Goal: Transaction & Acquisition: Download file/media

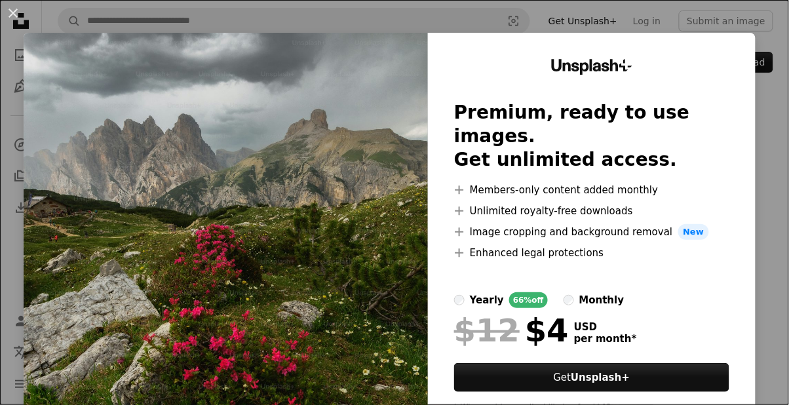
click at [310, 164] on img at bounding box center [226, 241] width 404 height 417
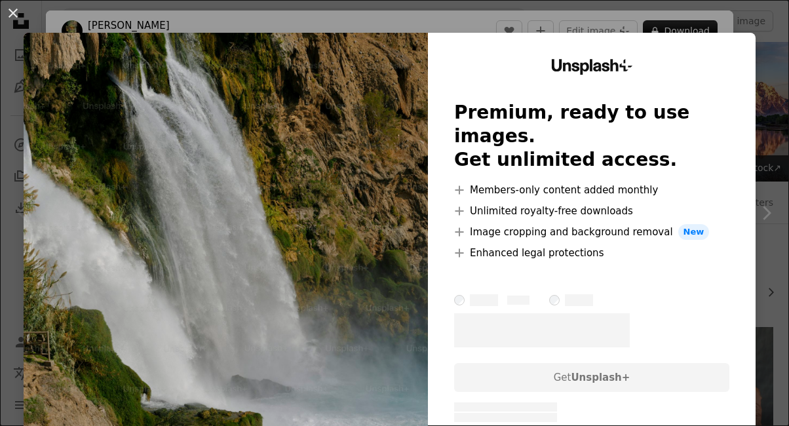
scroll to position [323, 0]
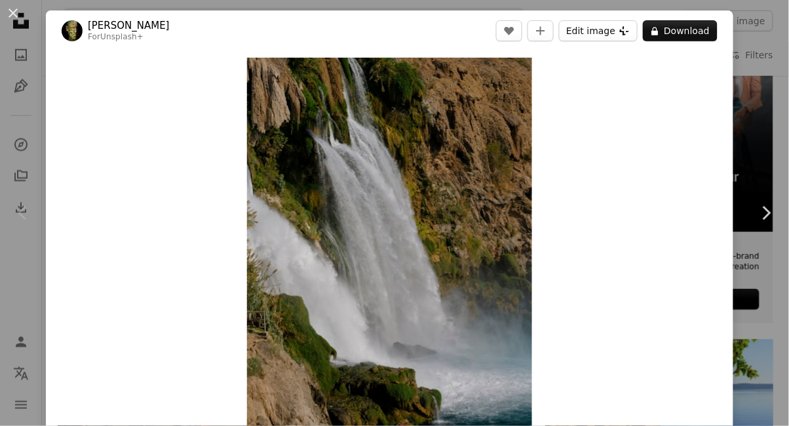
click at [632, 21] on button "Edit image Plus sign for Unsplash+" at bounding box center [598, 30] width 79 height 21
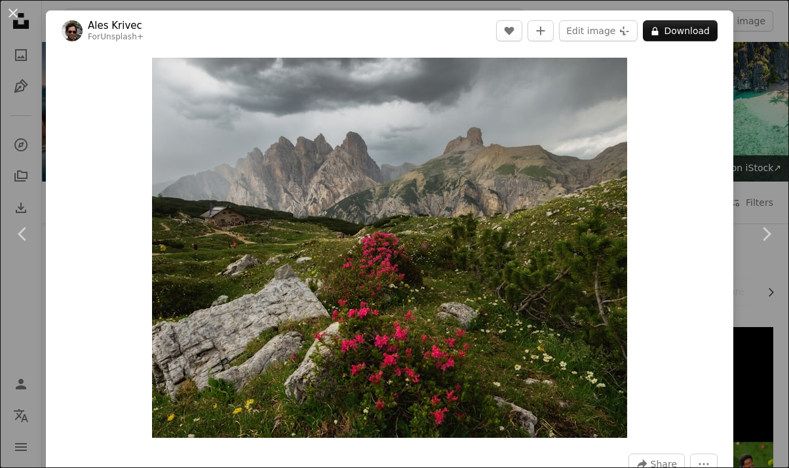
scroll to position [704, 0]
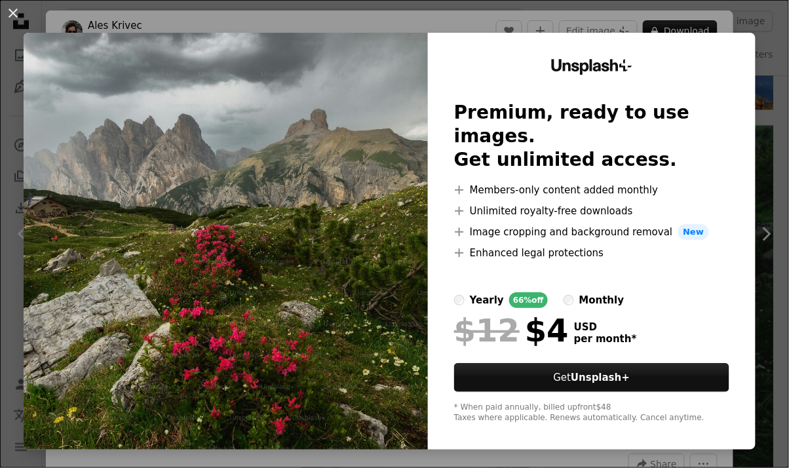
click at [381, 341] on img at bounding box center [226, 241] width 404 height 417
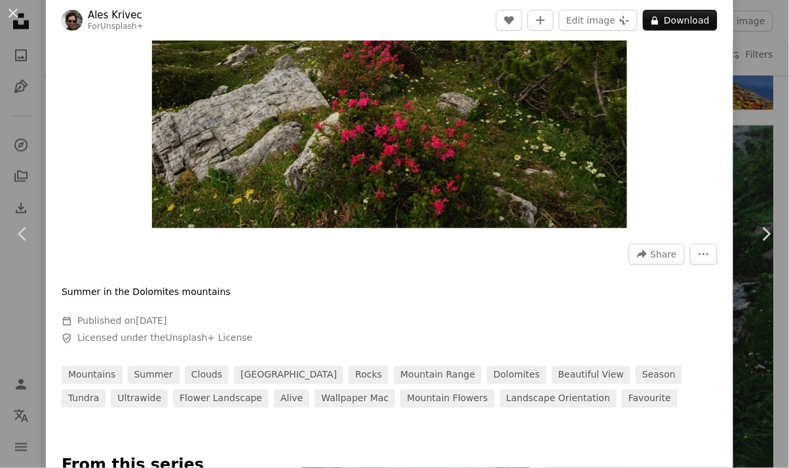
scroll to position [225, 0]
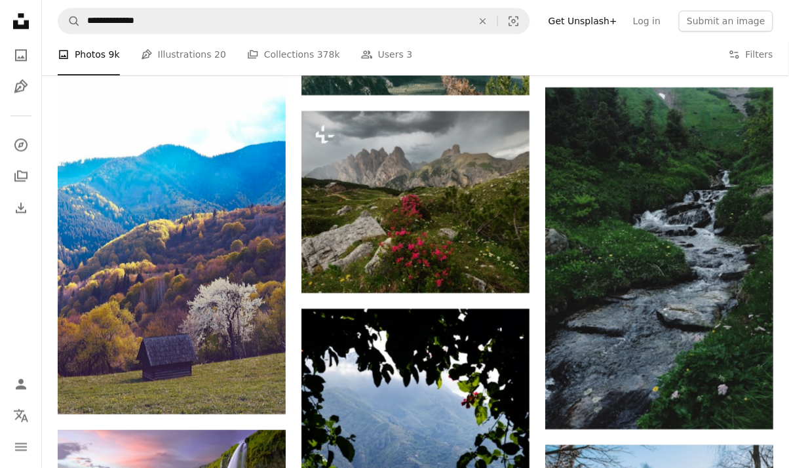
scroll to position [740, 0]
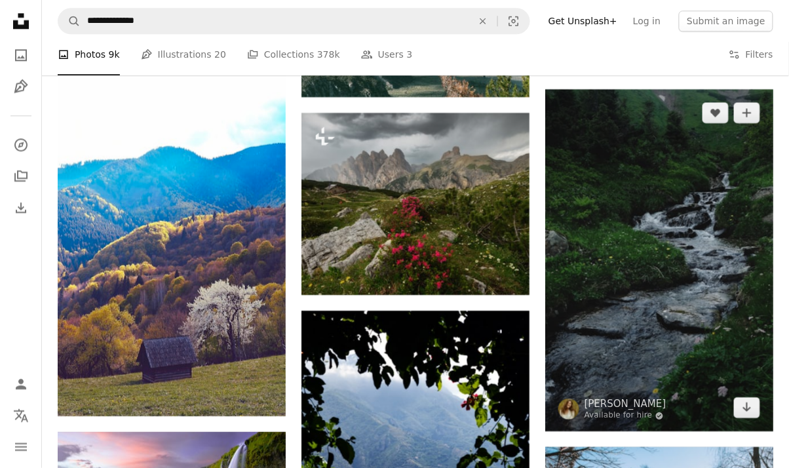
click at [647, 293] on img at bounding box center [659, 260] width 228 height 342
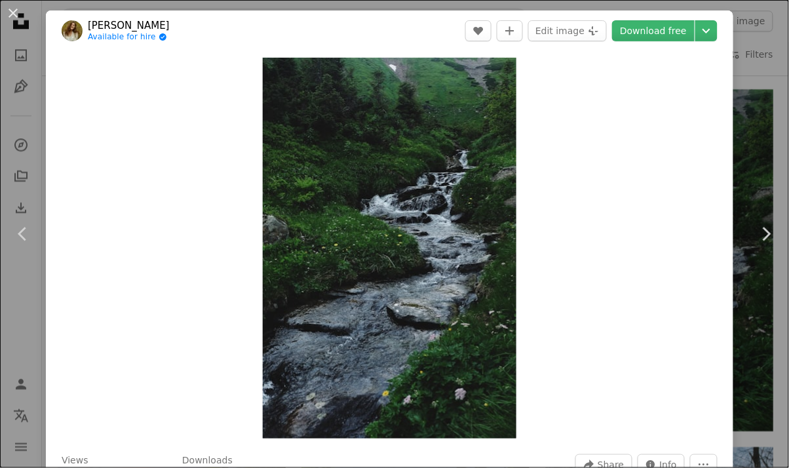
click at [746, 273] on link "Chevron right" at bounding box center [766, 234] width 46 height 126
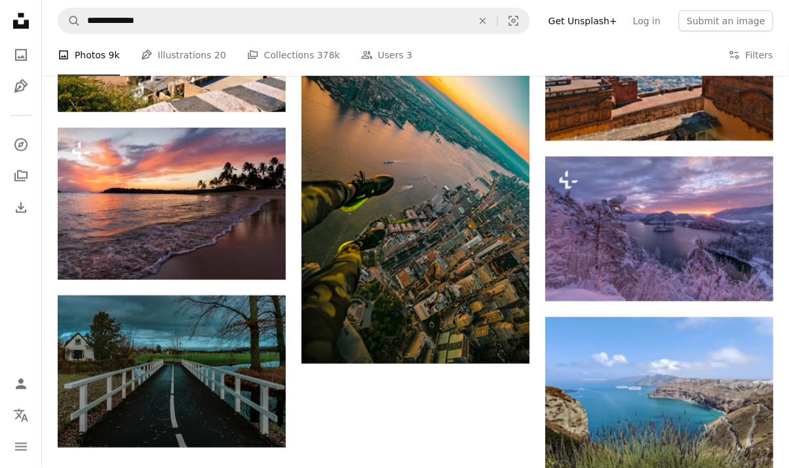
scroll to position [1386, 0]
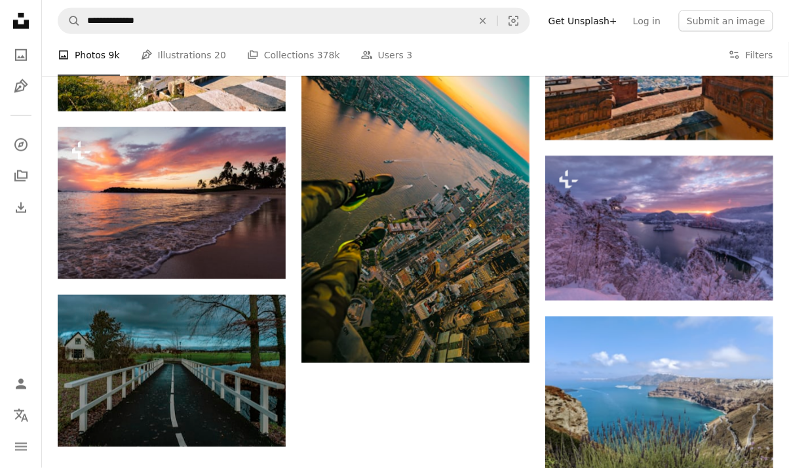
click at [601, 275] on img at bounding box center [659, 228] width 228 height 145
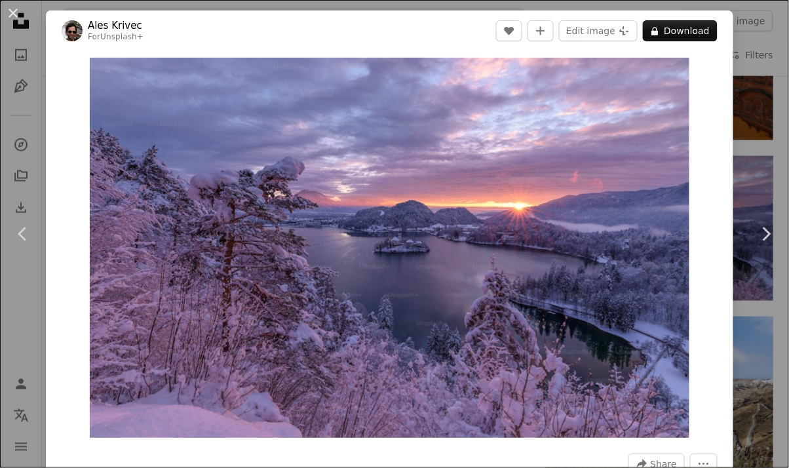
click at [769, 274] on link "Chevron right" at bounding box center [766, 234] width 46 height 126
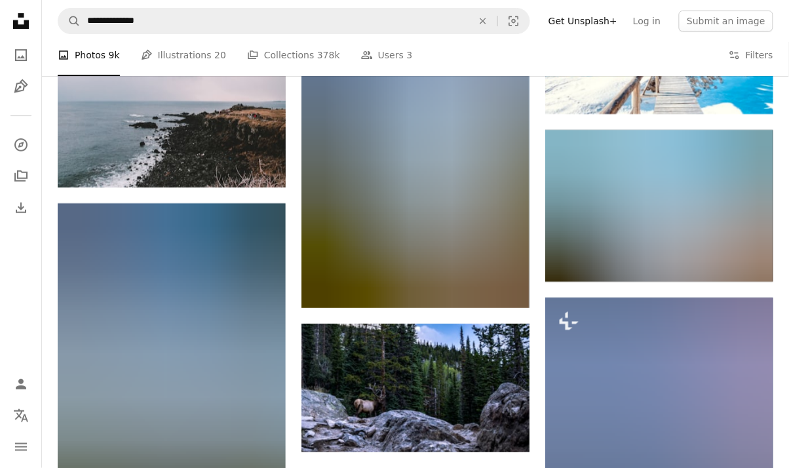
scroll to position [2116, 0]
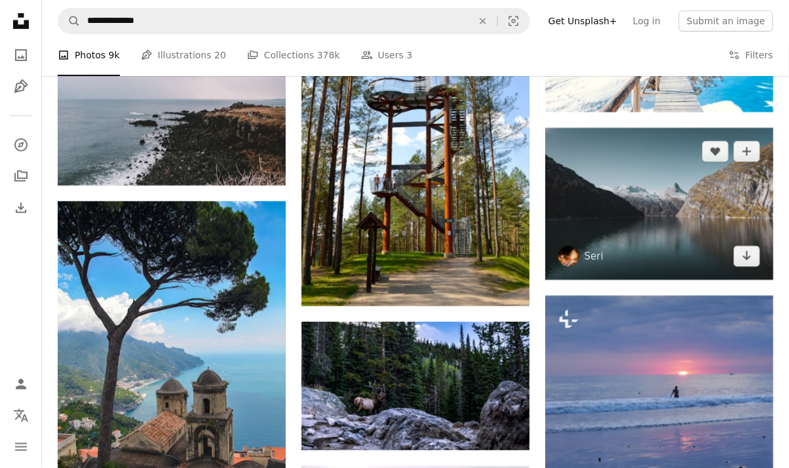
click at [673, 246] on img at bounding box center [659, 204] width 228 height 152
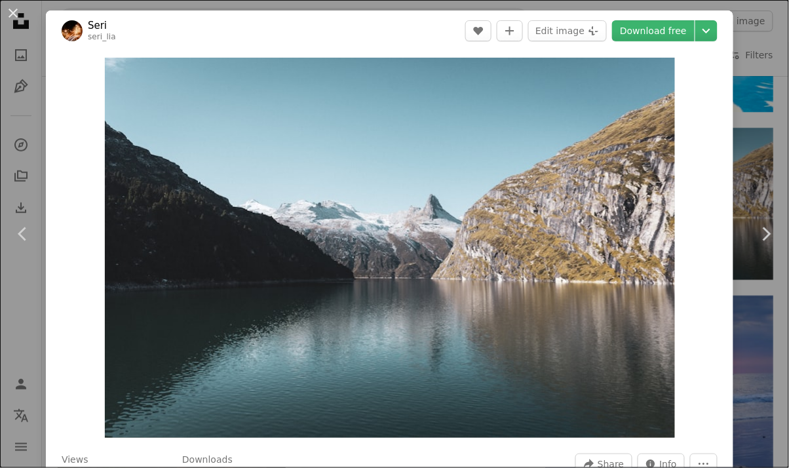
click at [750, 283] on link "Chevron right" at bounding box center [766, 234] width 46 height 126
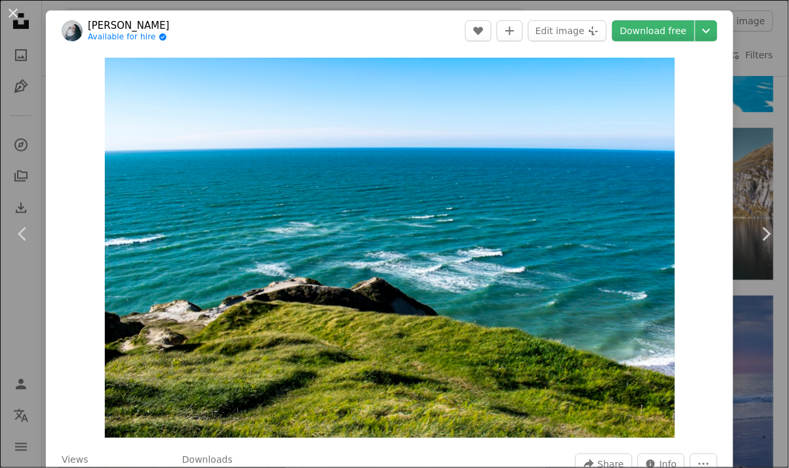
click at [759, 304] on div "An X shape Chevron left Chevron right Zuzana Ruttkay Available for hire A check…" at bounding box center [394, 234] width 789 height 468
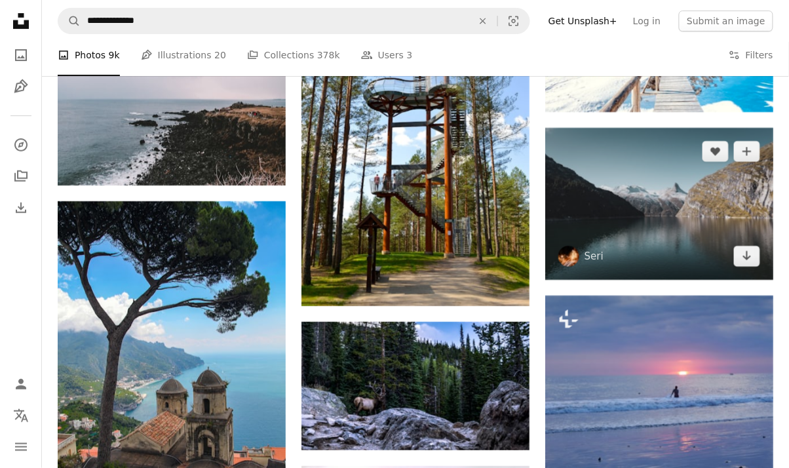
click at [725, 246] on img at bounding box center [659, 204] width 228 height 152
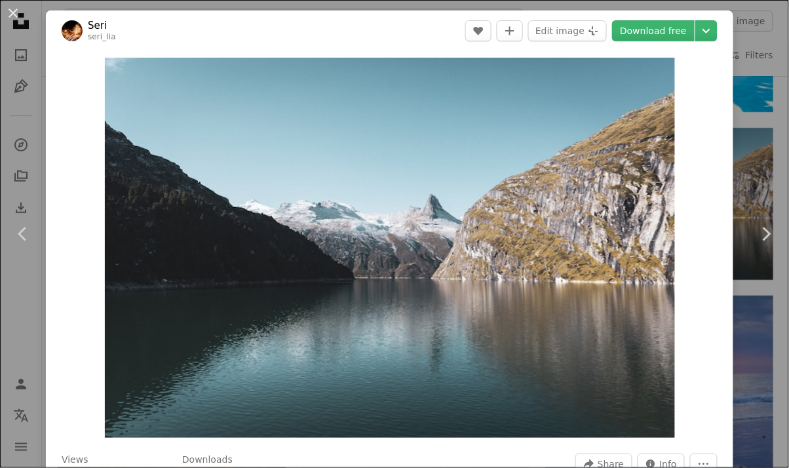
click at [668, 26] on link "Download free" at bounding box center [653, 30] width 83 height 21
click at [717, 29] on icon "Chevron down" at bounding box center [706, 31] width 21 height 16
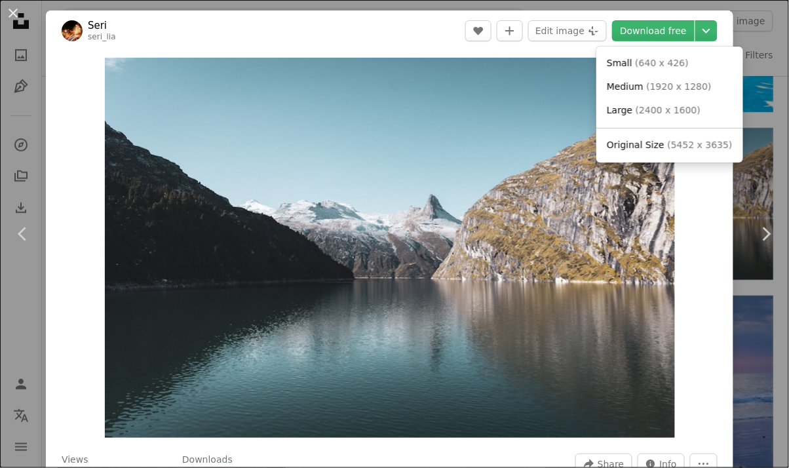
click at [701, 142] on span "( 5452 x 3635 )" at bounding box center [700, 145] width 65 height 10
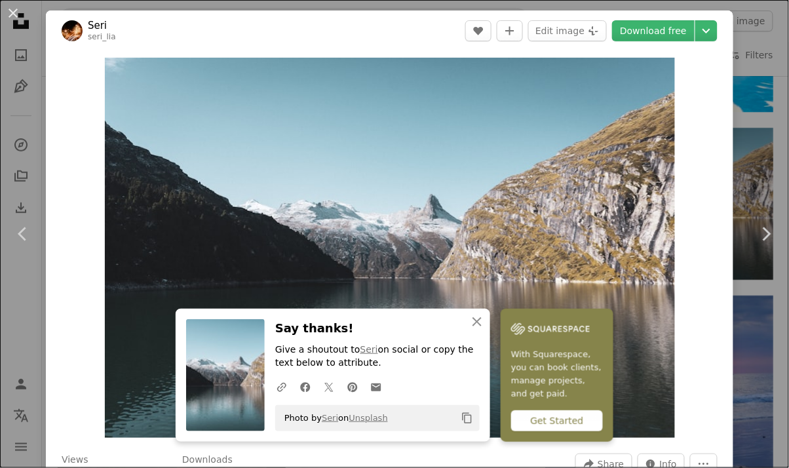
click at [751, 296] on link "Chevron right" at bounding box center [766, 234] width 46 height 126
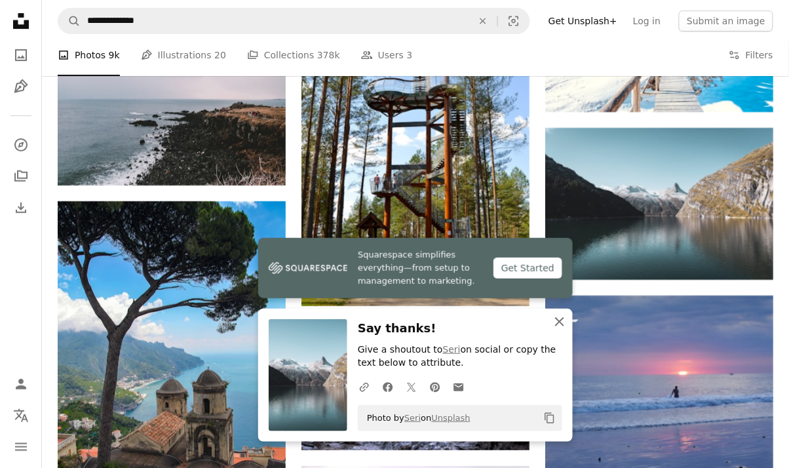
click at [563, 315] on icon "An X shape" at bounding box center [560, 322] width 16 height 16
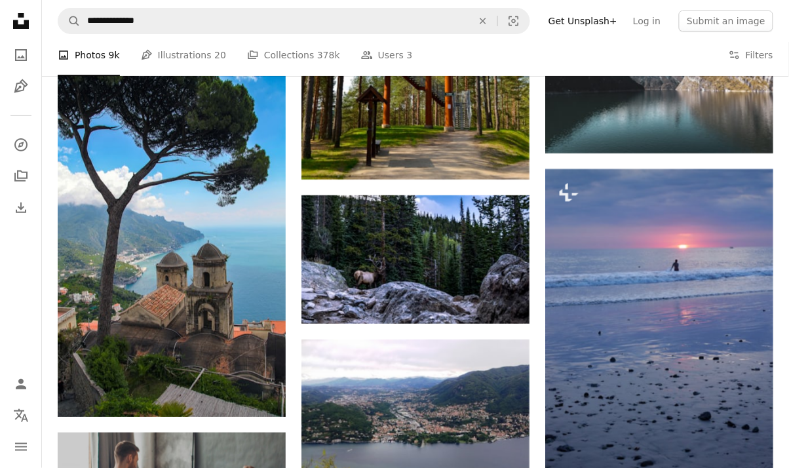
scroll to position [2241, 0]
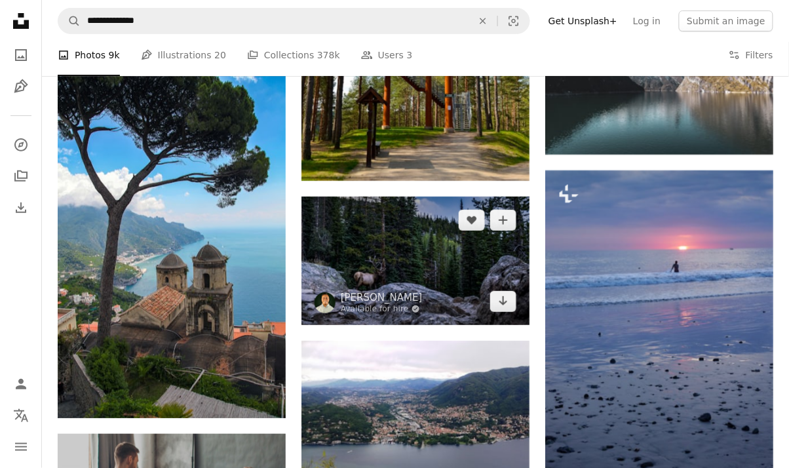
click at [476, 317] on img at bounding box center [415, 261] width 228 height 128
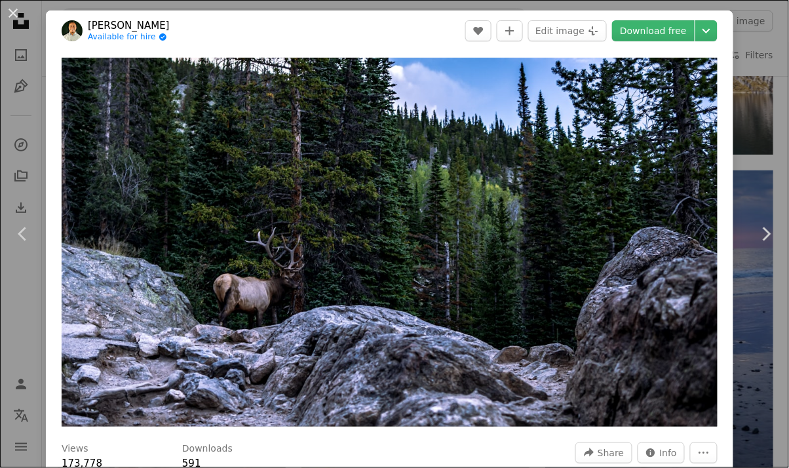
click at [714, 24] on icon "Chevron down" at bounding box center [706, 31] width 21 height 16
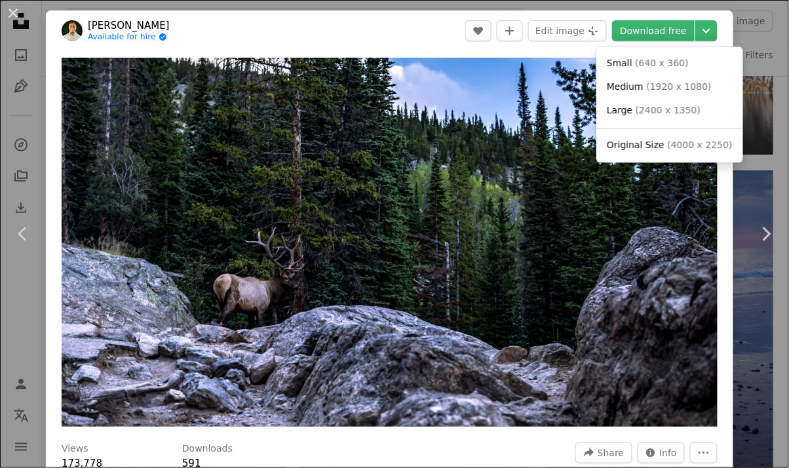
click at [680, 145] on span "( 4000 x 2250 )" at bounding box center [700, 145] width 65 height 10
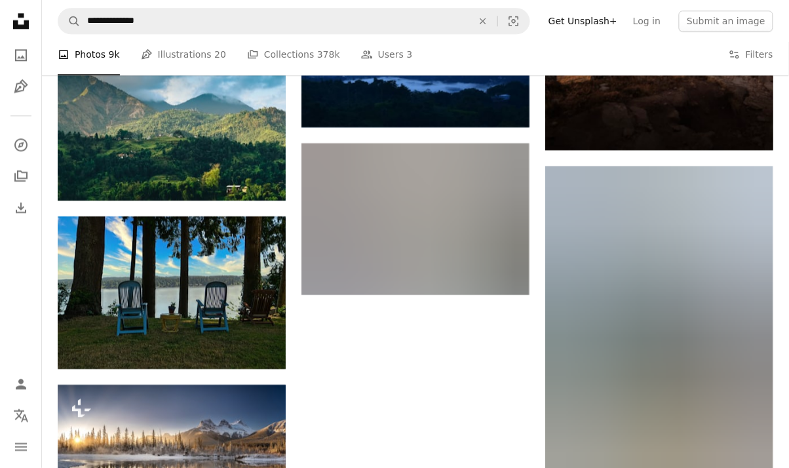
scroll to position [2931, 0]
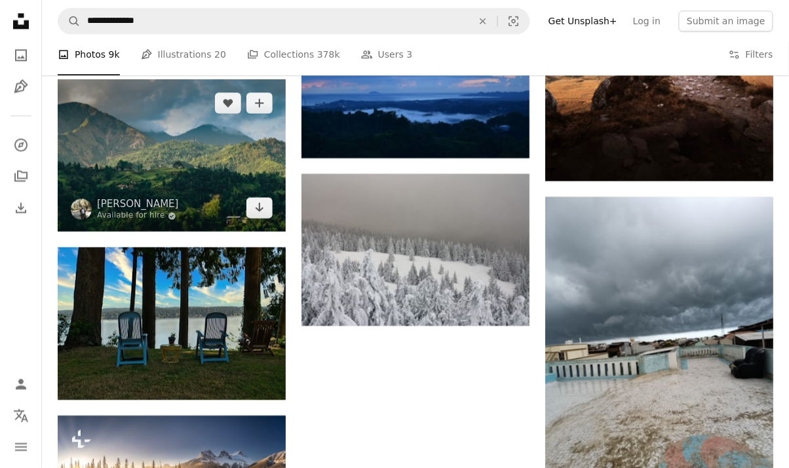
click at [214, 192] on img at bounding box center [172, 155] width 228 height 152
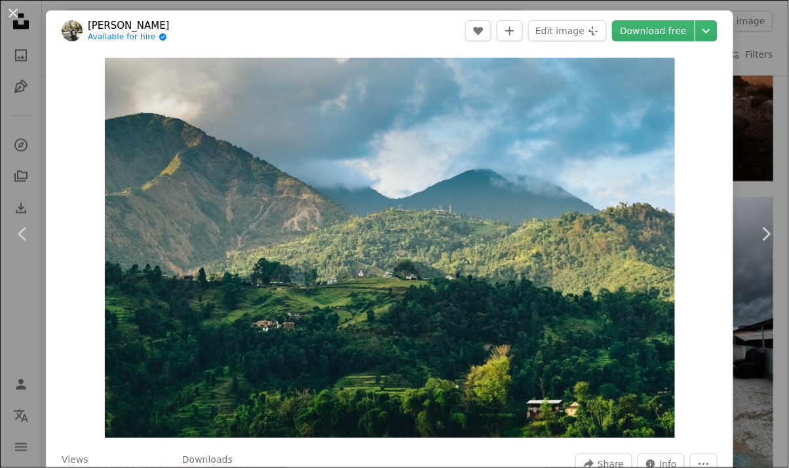
click at [664, 34] on link "Download free" at bounding box center [653, 30] width 83 height 21
